Goal: Transaction & Acquisition: Download file/media

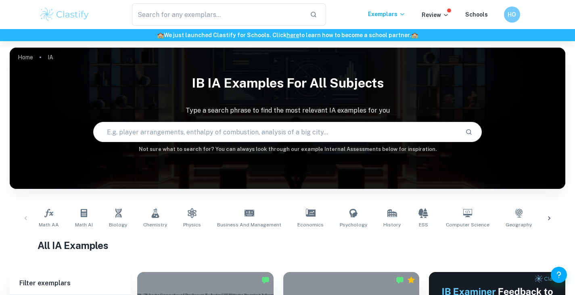
scroll to position [161, 0]
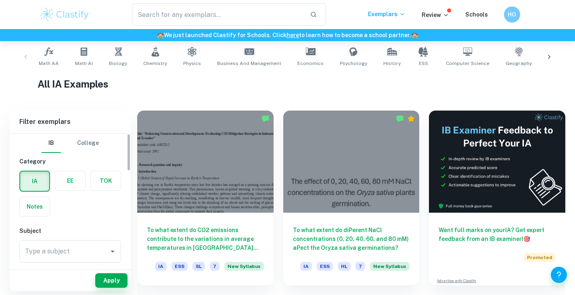
click at [63, 184] on label "button" at bounding box center [70, 180] width 30 height 19
click at [0, 0] on input "radio" at bounding box center [0, 0] width 0 height 0
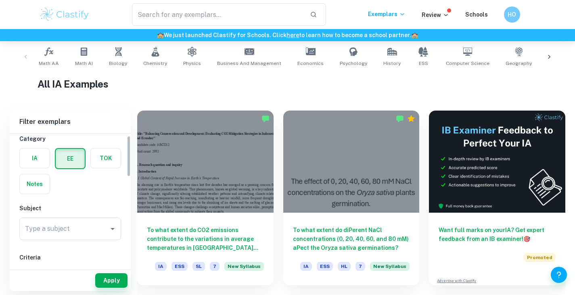
scroll to position [81, 0]
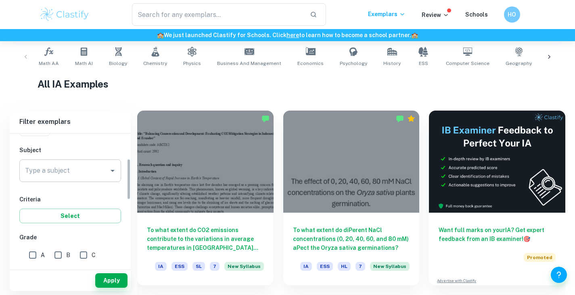
click at [62, 165] on div "Type a subject Type a subject" at bounding box center [70, 170] width 102 height 23
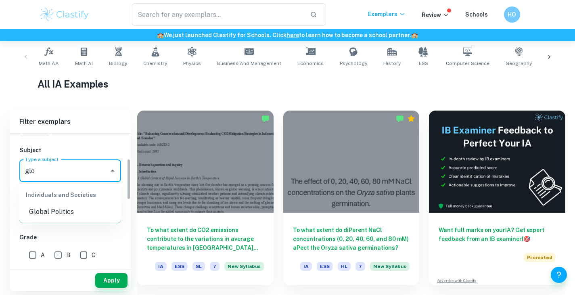
click at [50, 210] on li "Global Politics" at bounding box center [70, 212] width 102 height 15
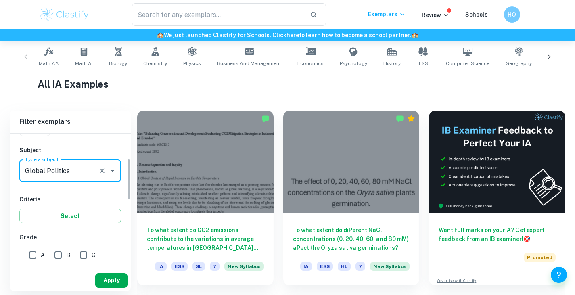
type input "Global Politics"
click at [107, 276] on button "Apply" at bounding box center [111, 280] width 32 height 15
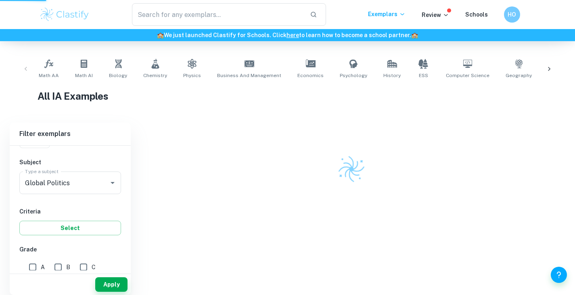
scroll to position [0, 0]
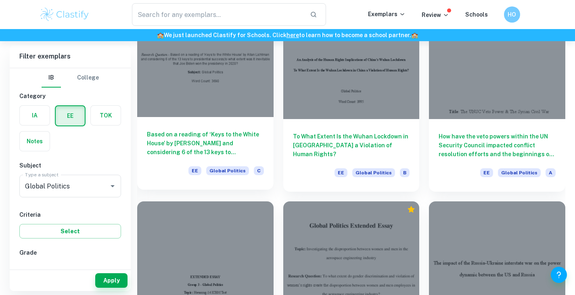
scroll to position [1372, 0]
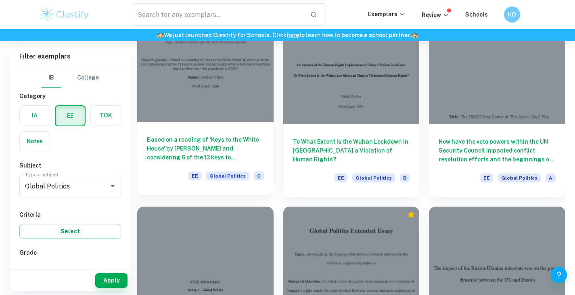
click at [221, 109] on div at bounding box center [205, 71] width 136 height 102
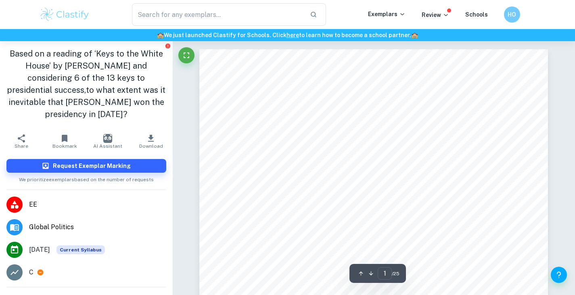
click at [136, 140] on button "Download" at bounding box center [151, 141] width 43 height 23
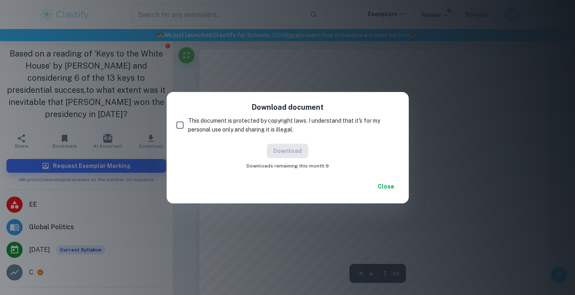
click at [176, 119] on input "This document is protected by copyright laws. I understand that it's for my per…" at bounding box center [180, 125] width 16 height 16
checkbox input "true"
click at [280, 155] on button "Download" at bounding box center [288, 151] width 42 height 15
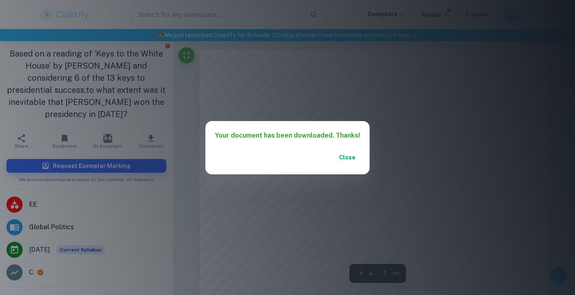
click at [346, 157] on button "Close" at bounding box center [347, 157] width 26 height 15
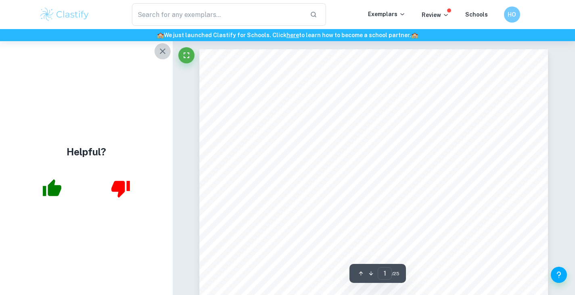
click at [157, 50] on button "button" at bounding box center [163, 51] width 16 height 16
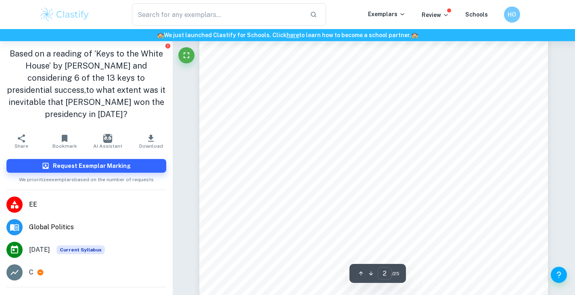
scroll to position [646, 0]
type input "4"
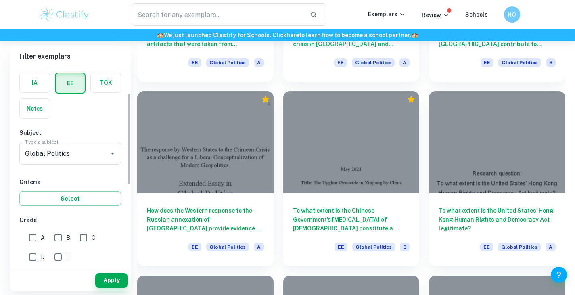
scroll to position [121, 0]
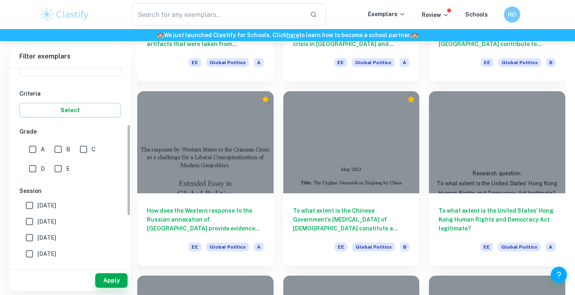
click at [39, 151] on input "A" at bounding box center [33, 149] width 16 height 16
checkbox input "true"
click at [108, 280] on button "Apply" at bounding box center [111, 280] width 32 height 15
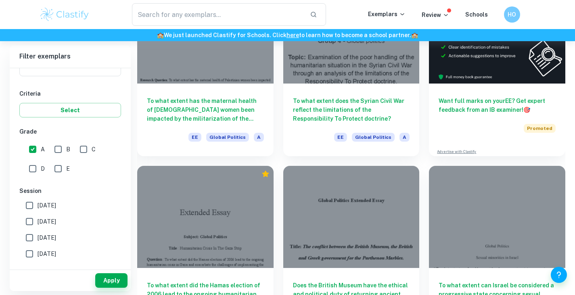
scroll to position [0, 0]
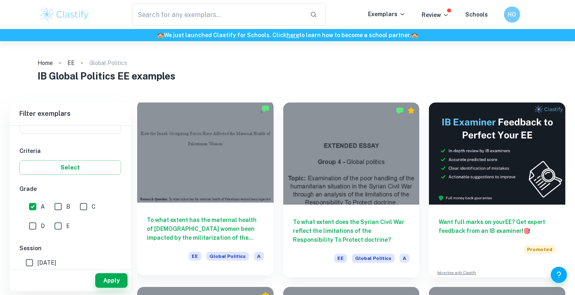
click at [238, 163] on div at bounding box center [205, 151] width 136 height 102
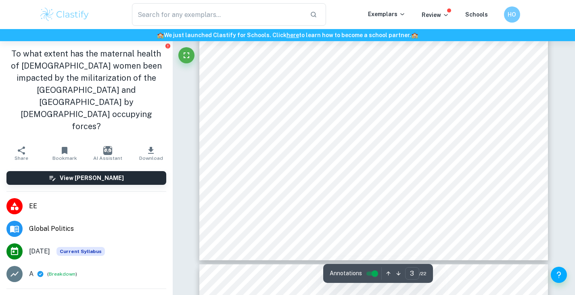
type input "4"
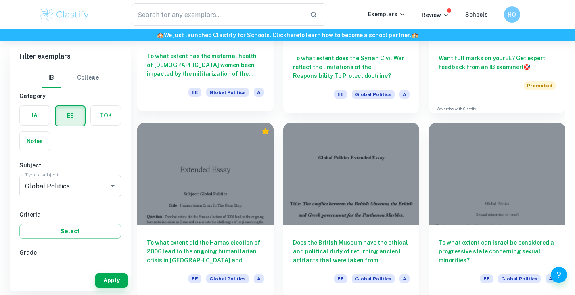
scroll to position [81, 0]
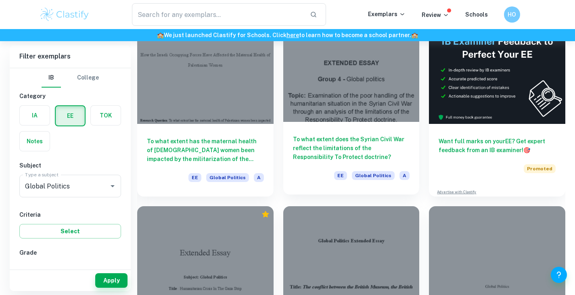
click at [320, 109] on div at bounding box center [351, 71] width 136 height 102
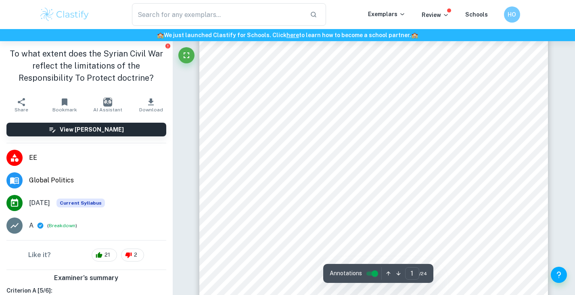
type input "2"
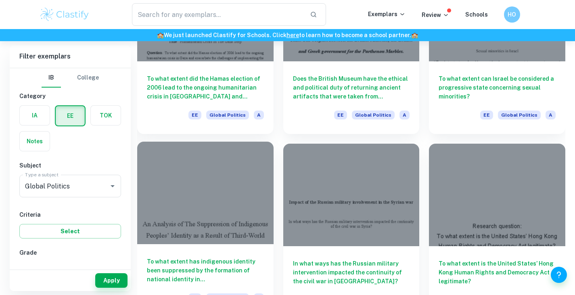
scroll to position [363, 0]
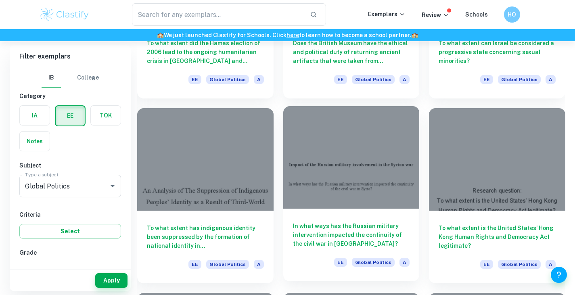
click at [391, 197] on div at bounding box center [351, 157] width 136 height 102
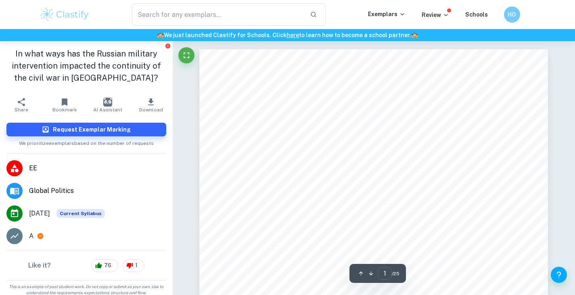
scroll to position [4, 0]
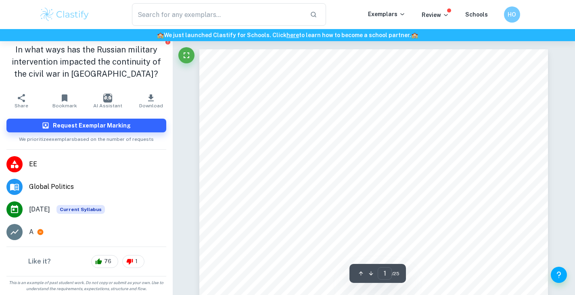
click at [139, 95] on button "Download" at bounding box center [151, 101] width 43 height 23
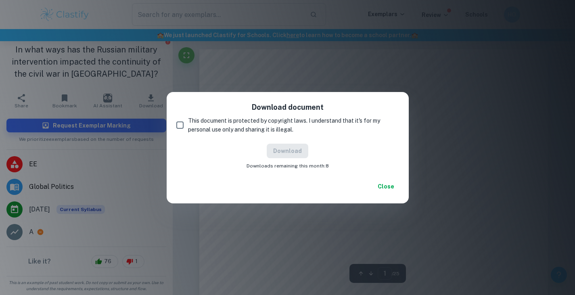
click at [260, 121] on span "This document is protected by copyright laws. I understand that it's for my per…" at bounding box center [290, 125] width 205 height 18
click at [188, 121] on input "This document is protected by copyright laws. I understand that it's for my per…" at bounding box center [180, 125] width 16 height 16
checkbox input "true"
click at [276, 155] on button "Download" at bounding box center [288, 151] width 42 height 15
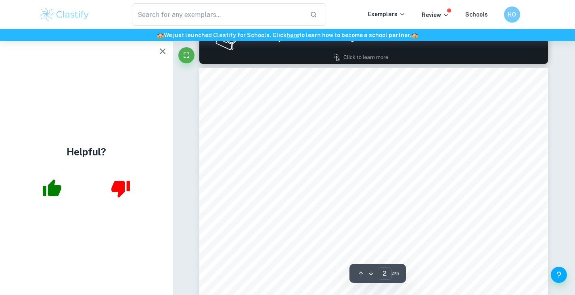
scroll to position [646, 0]
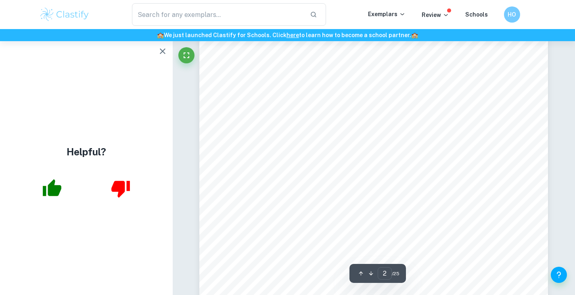
click at [171, 49] on div "Helpful?" at bounding box center [86, 168] width 173 height 254
click at [167, 57] on button "button" at bounding box center [163, 51] width 16 height 16
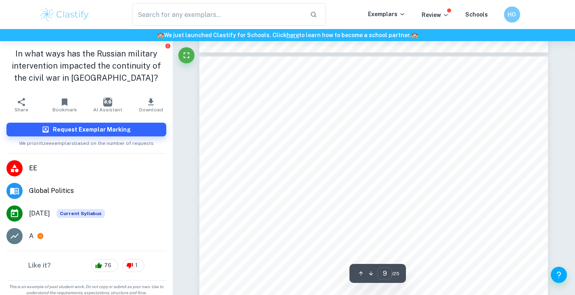
scroll to position [3712, 0]
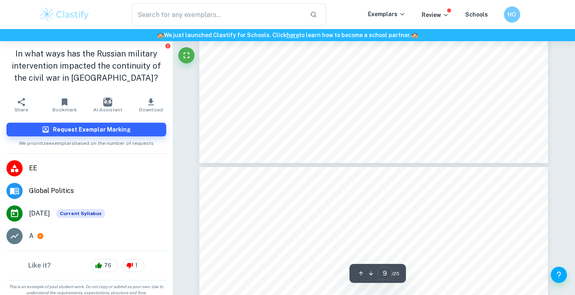
type input "10"
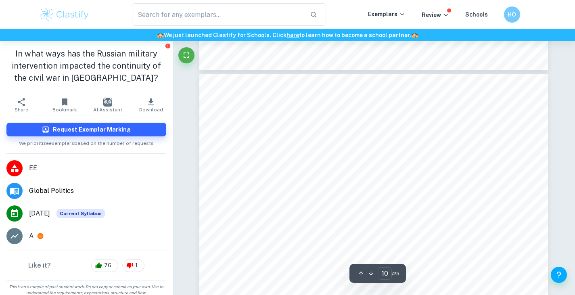
scroll to position [4156, 0]
